Goal: Find contact information: Find contact information

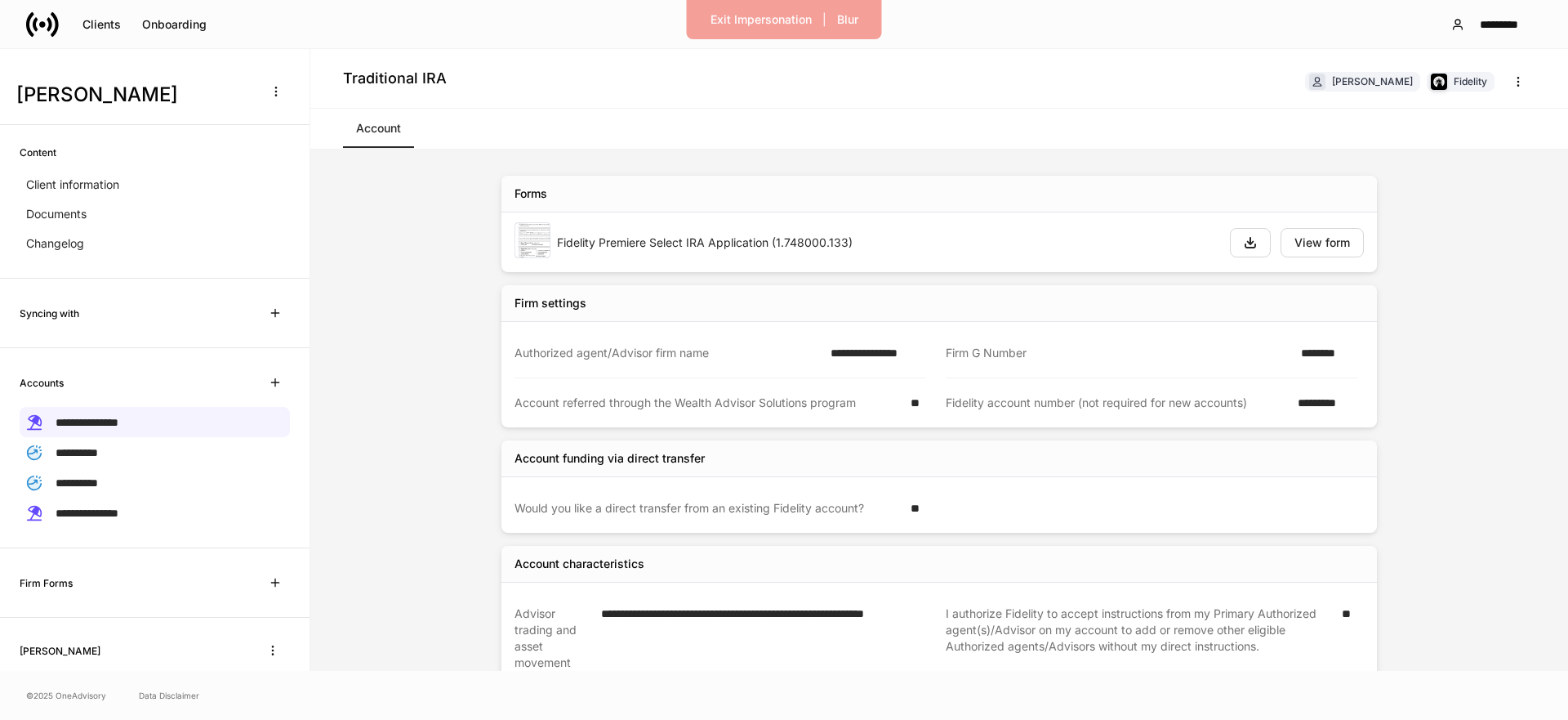
scroll to position [70, 0]
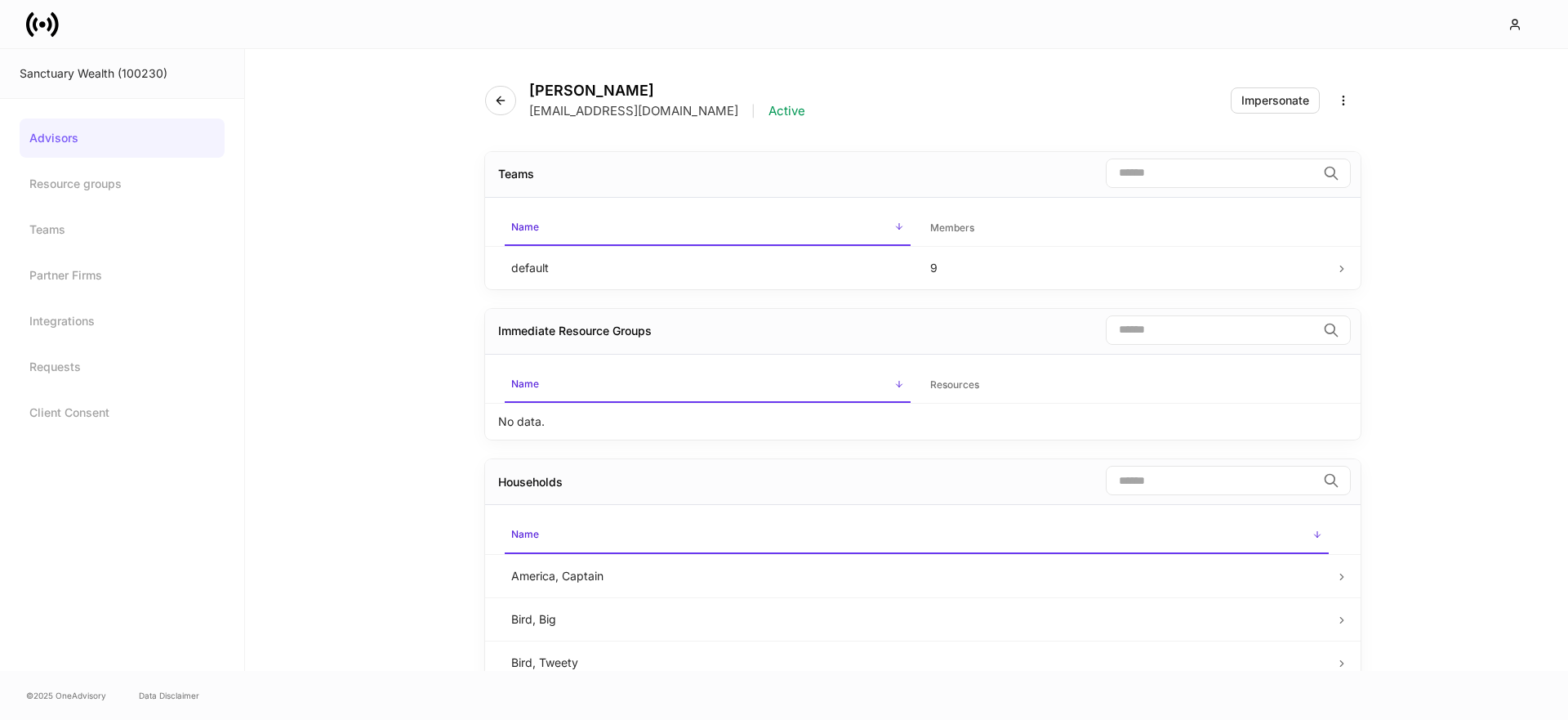
click at [32, 18] on icon at bounding box center [43, 25] width 32 height 32
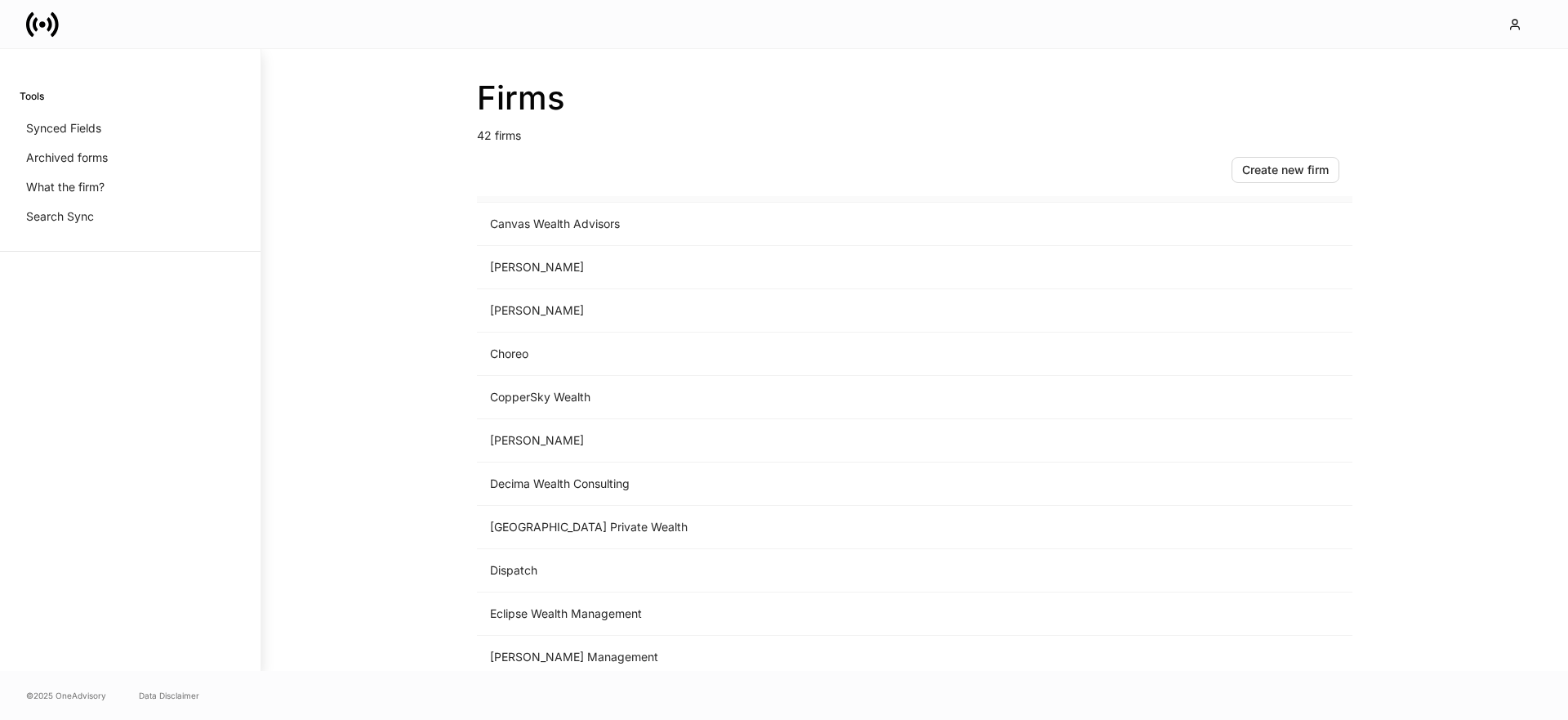
scroll to position [1392, 0]
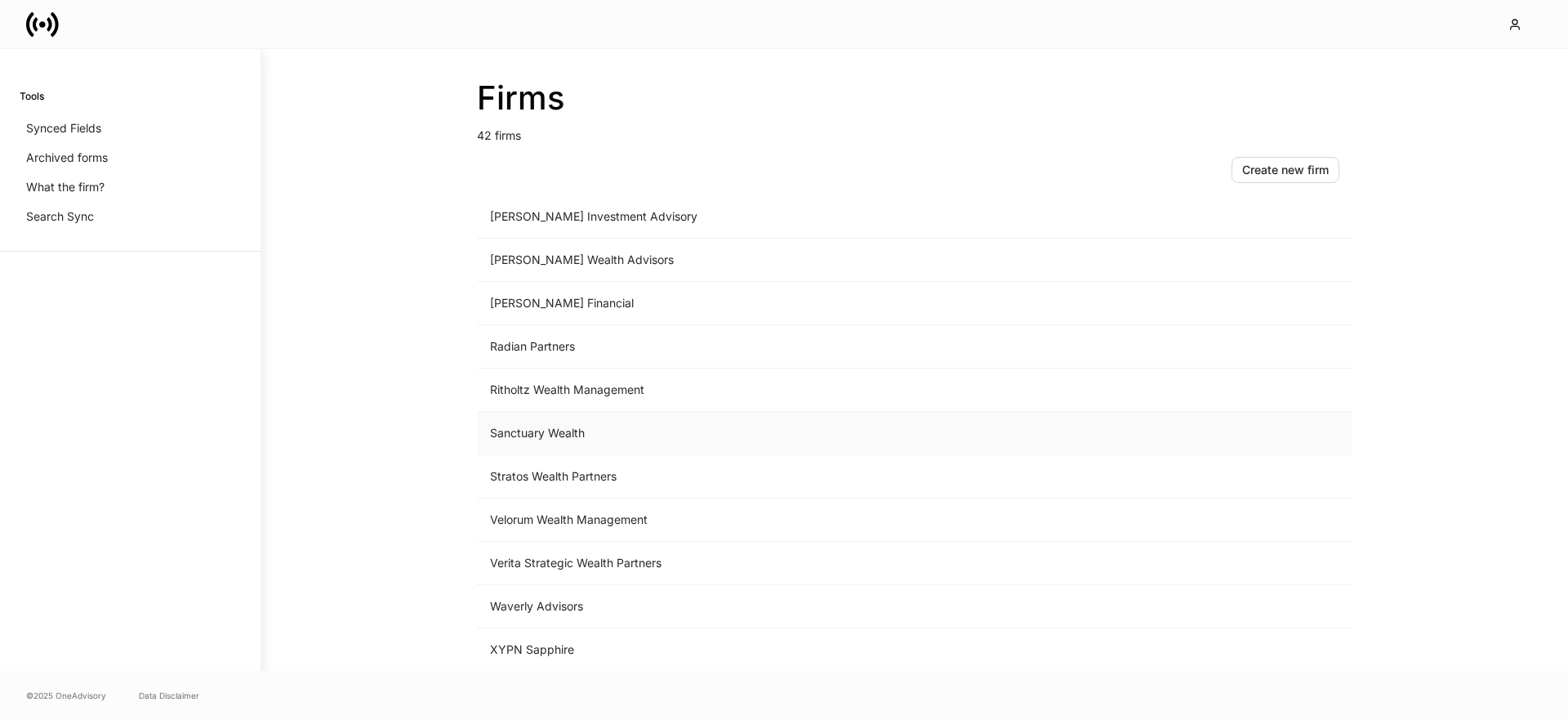
click at [571, 427] on td "Sanctuary Wealth" at bounding box center [778, 433] width 604 height 43
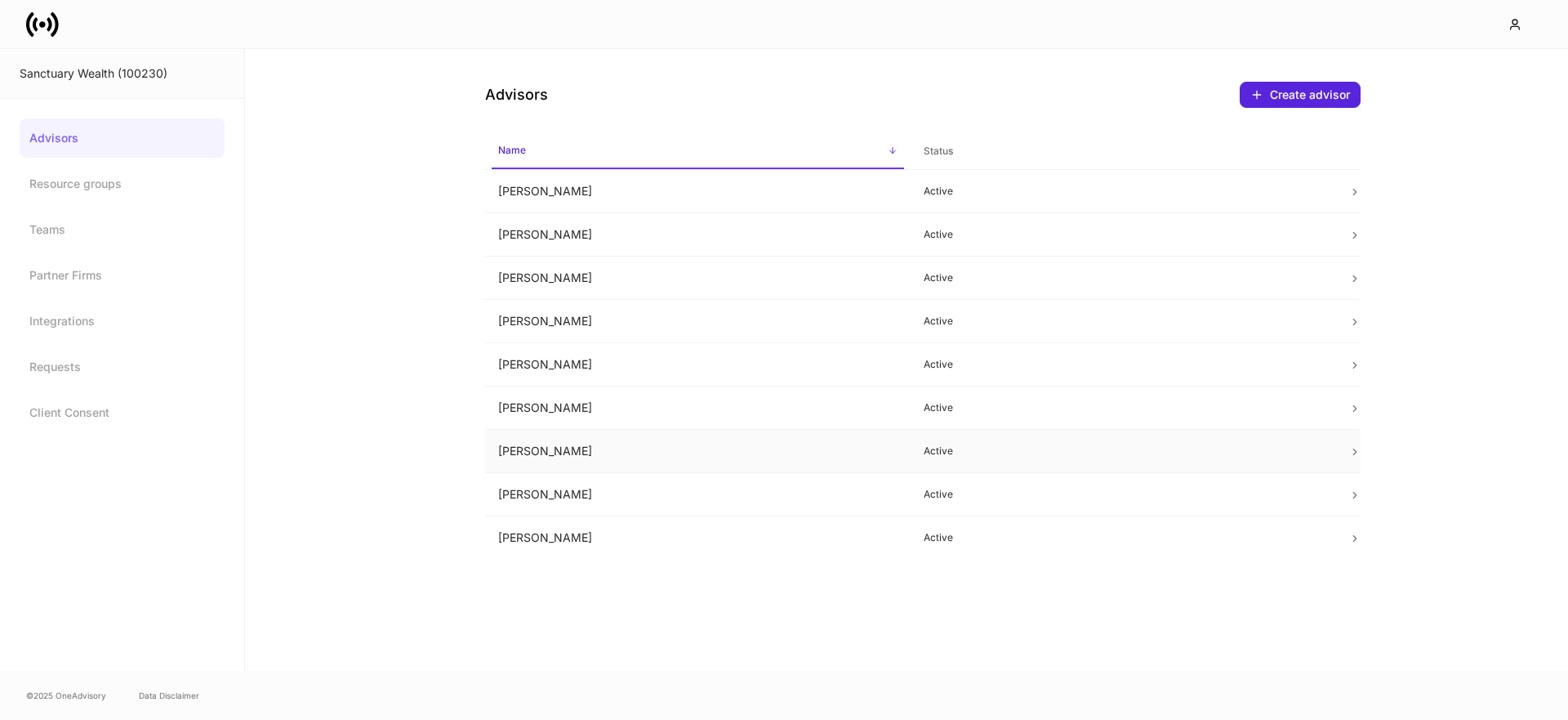
click at [621, 456] on td "Olivia Fleming" at bounding box center [697, 451] width 425 height 43
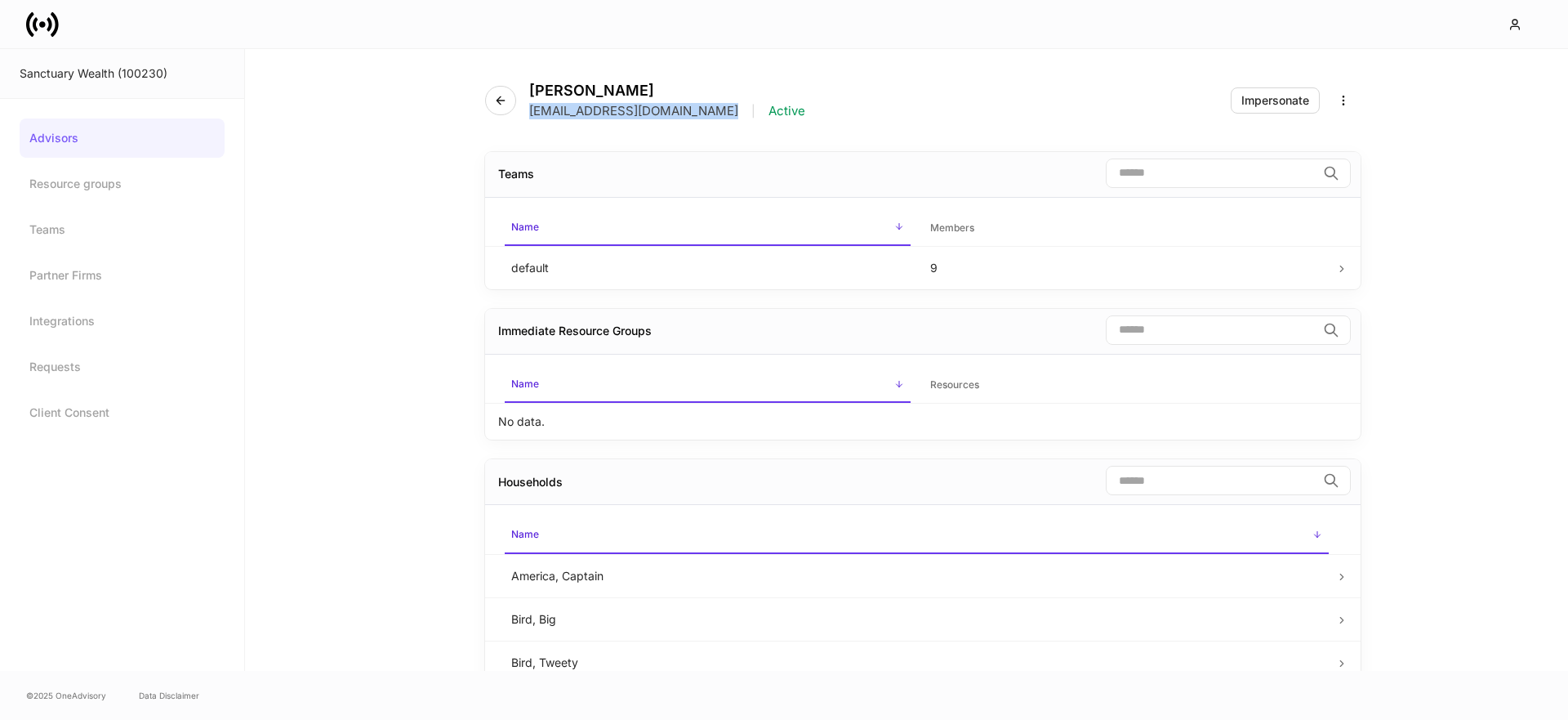
drag, startPoint x: 530, startPoint y: 112, endPoint x: 713, endPoint y: 116, distance: 183.0
click at [713, 116] on p "ofleming@sanctuarywealth.com" at bounding box center [633, 111] width 209 height 16
click at [320, 135] on div "Olivia Fleming ofleming@sanctuarywealth.com | Active Impersonate Teams ​ Name s…" at bounding box center [906, 360] width 1323 height 622
